Goal: Task Accomplishment & Management: Complete application form

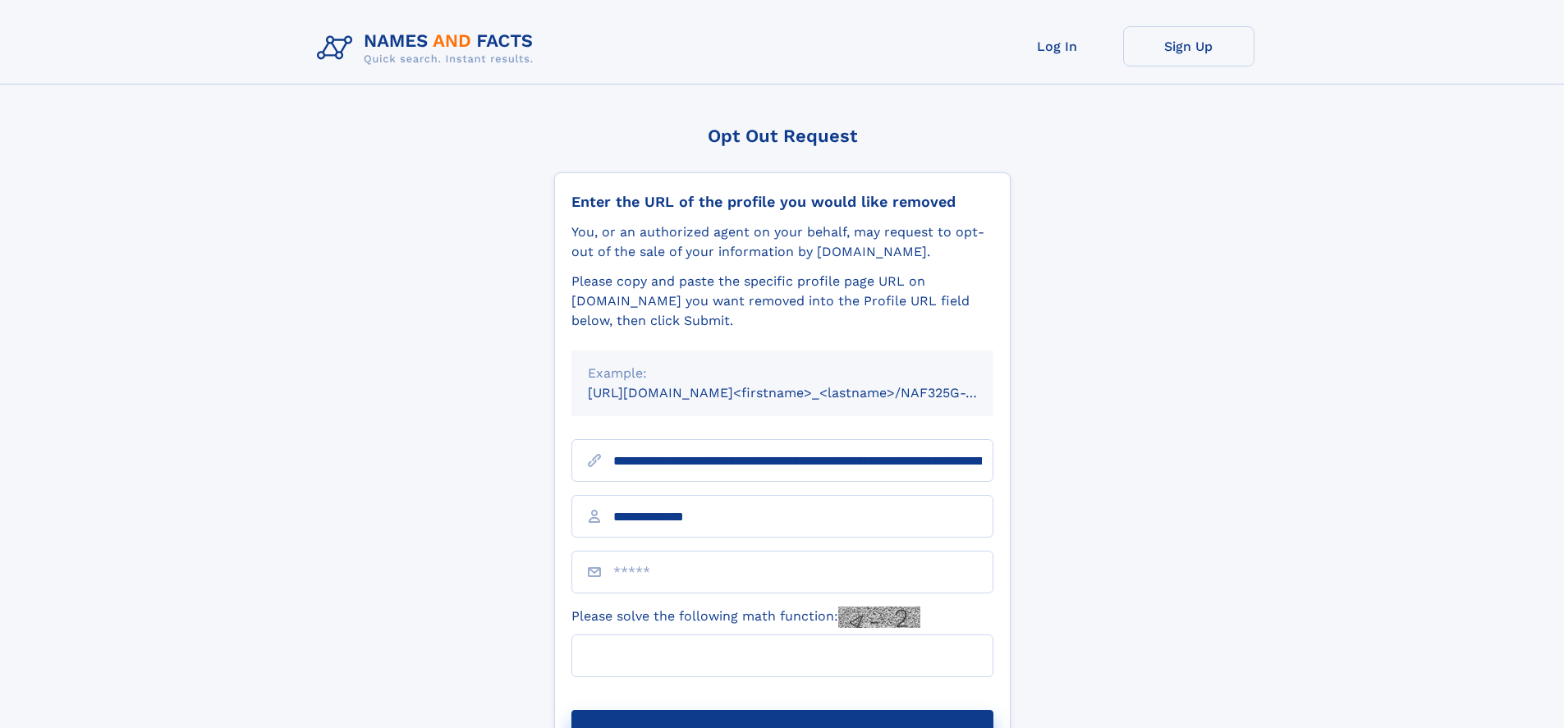
type input "**********"
type input "*"
click at [782, 710] on button "Submit Opt Out Request" at bounding box center [782, 736] width 422 height 53
